Goal: Use online tool/utility: Use online tool/utility

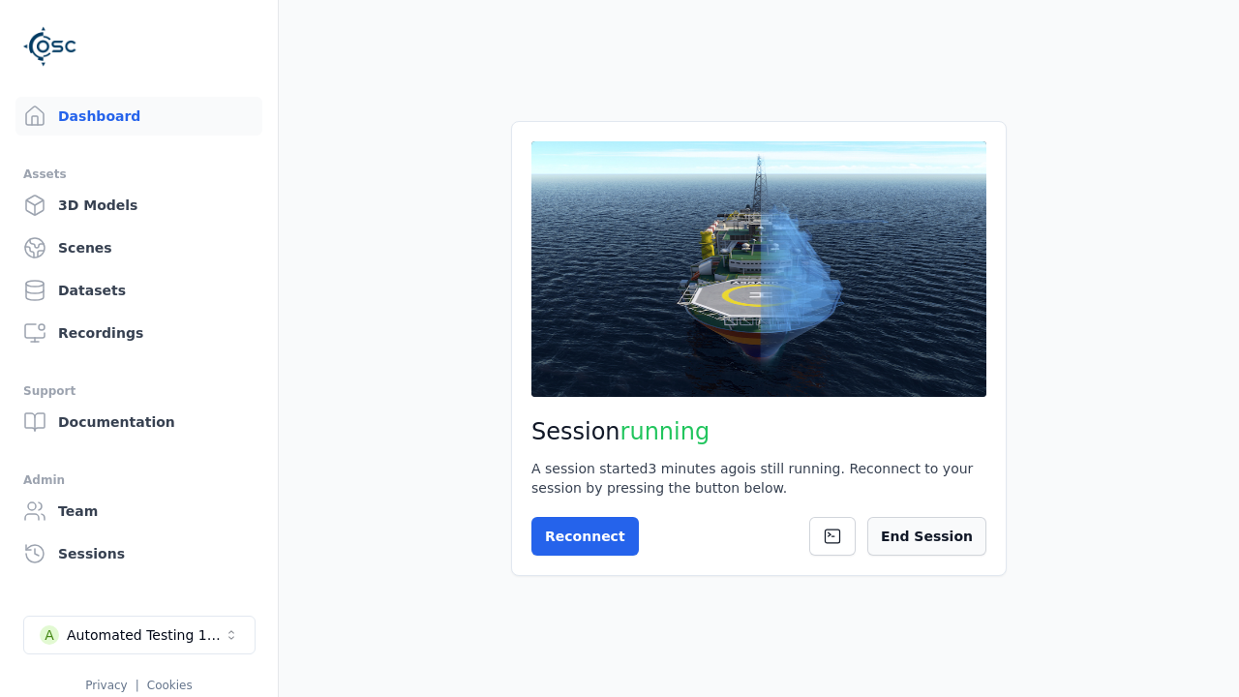
click at [965, 550] on button "End Session" at bounding box center [926, 536] width 119 height 39
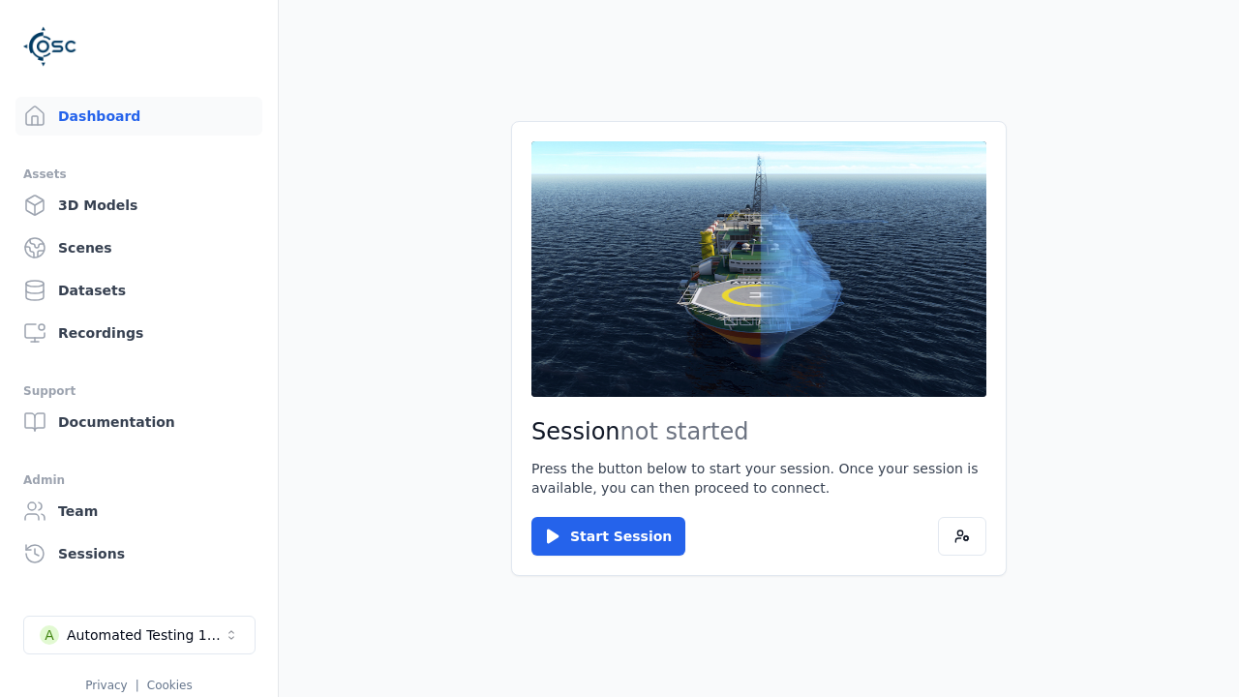
click at [596, 536] on button "Start Session" at bounding box center [608, 536] width 154 height 39
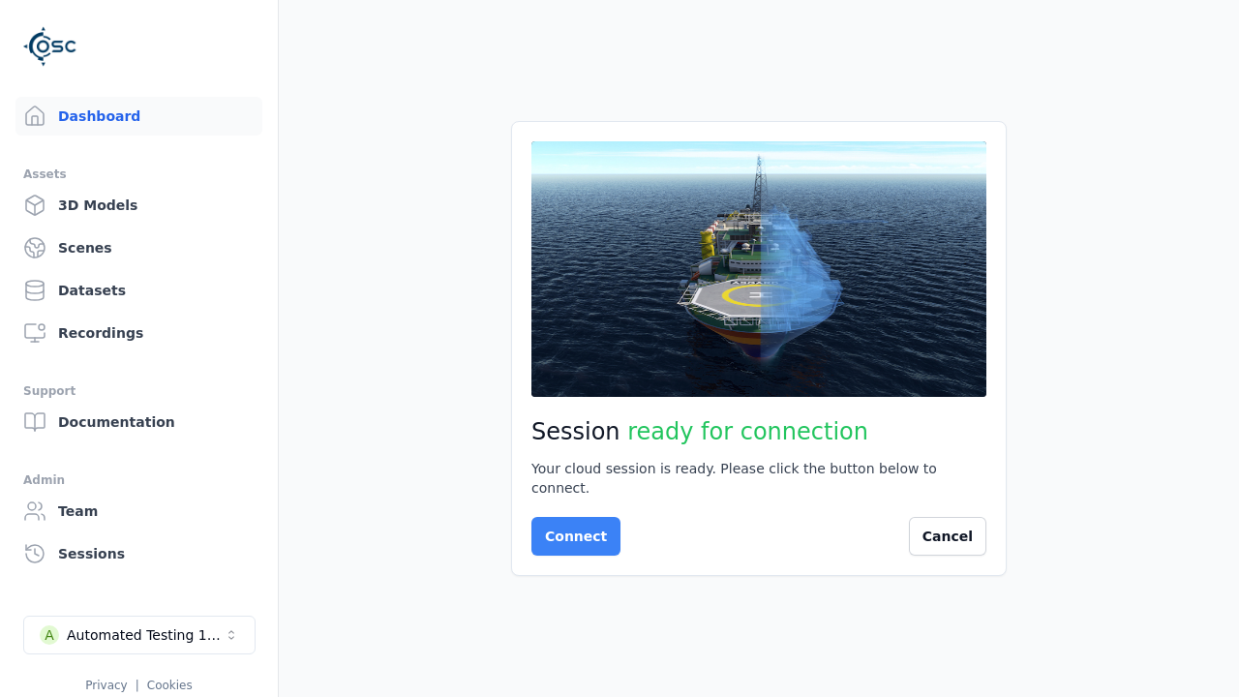
click at [570, 526] on button "Connect" at bounding box center [575, 536] width 89 height 39
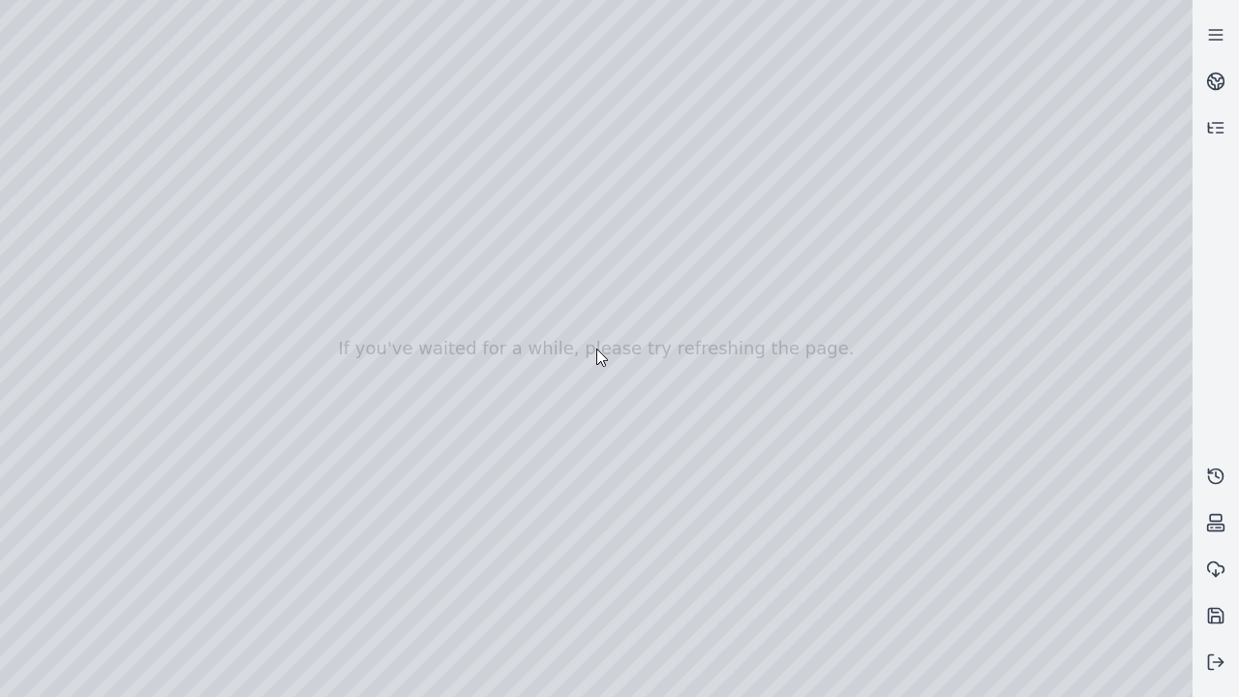
click at [43, 176] on div at bounding box center [596, 348] width 1192 height 697
click at [42, 200] on div at bounding box center [596, 348] width 1192 height 697
click at [322, 45] on div at bounding box center [596, 348] width 1192 height 697
drag, startPoint x: 146, startPoint y: 91, endPoint x: 642, endPoint y: 478, distance: 628.7
click at [642, 478] on div at bounding box center [596, 348] width 1192 height 697
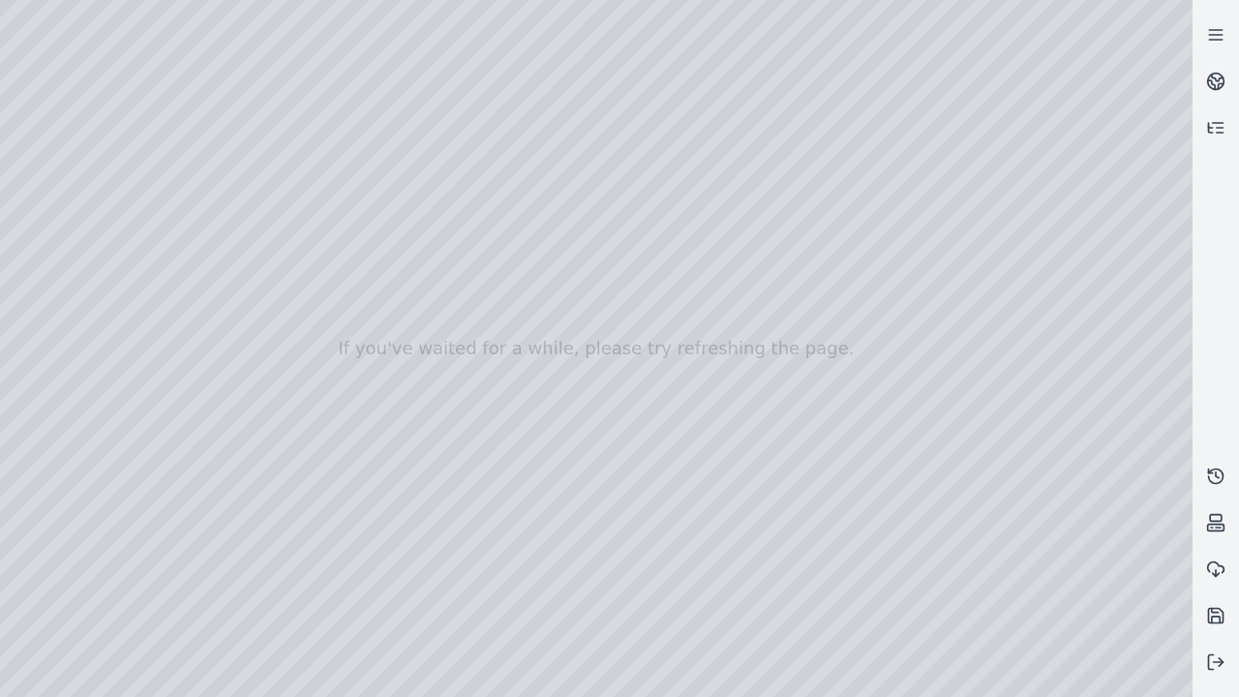
click at [764, 680] on div at bounding box center [596, 348] width 1192 height 697
